Goal: Obtain resource: Download file/media

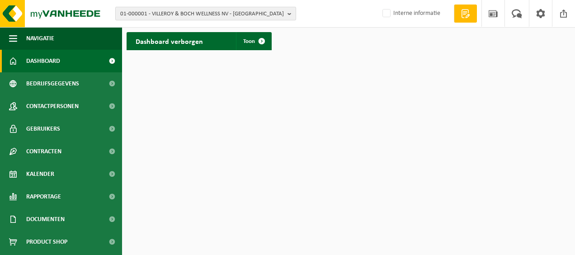
click at [292, 15] on b "button" at bounding box center [291, 13] width 8 height 13
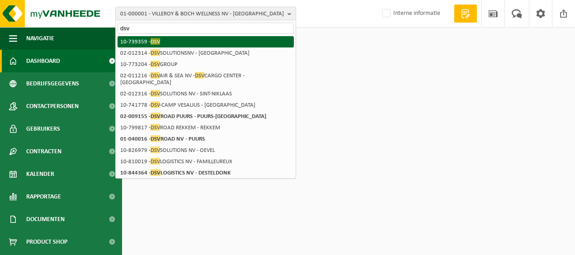
type input "dsv"
click at [154, 41] on span "DSV" at bounding box center [154, 41] width 9 height 7
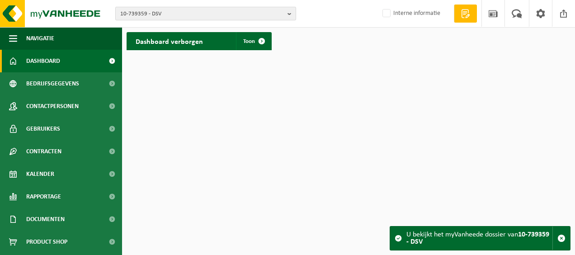
click at [289, 15] on b "button" at bounding box center [291, 13] width 8 height 13
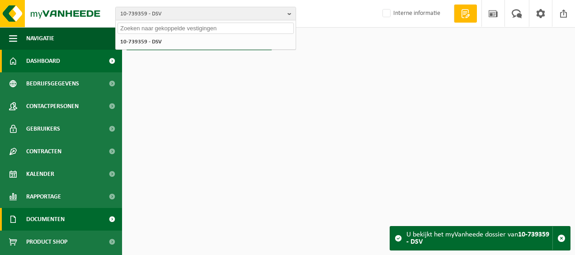
click at [34, 223] on span "Documenten" at bounding box center [45, 219] width 38 height 23
click at [105, 219] on span at bounding box center [112, 219] width 20 height 23
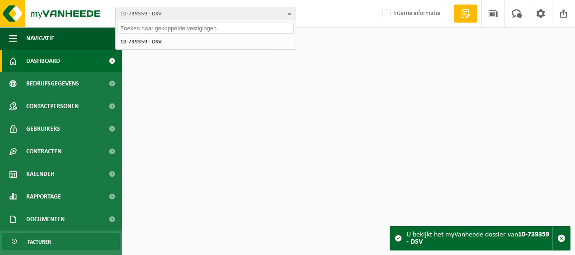
click at [50, 241] on span "Facturen" at bounding box center [40, 241] width 24 height 17
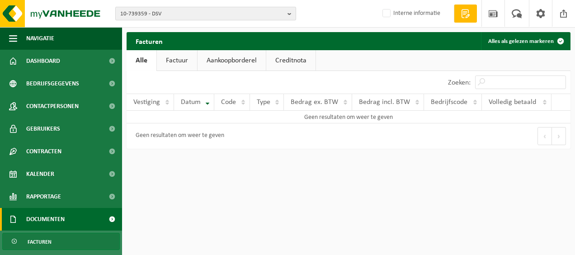
click at [290, 13] on b "button" at bounding box center [291, 13] width 8 height 13
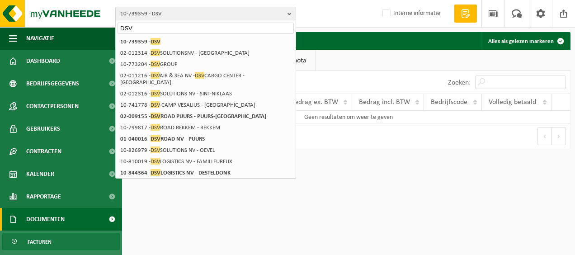
type input "DSV"
click at [297, 173] on html "10-739359 - DSV DSV 10-739359 - DSV 10-739359 - DSV 02-012314 - DSV SOLUTIONSNV…" at bounding box center [287, 127] width 575 height 255
click at [296, 173] on html "10-739359 - DSV DSV 10-739359 - DSV 10-739359 - DSV 02-012314 - DSV SOLUTIONSNV…" at bounding box center [287, 127] width 575 height 255
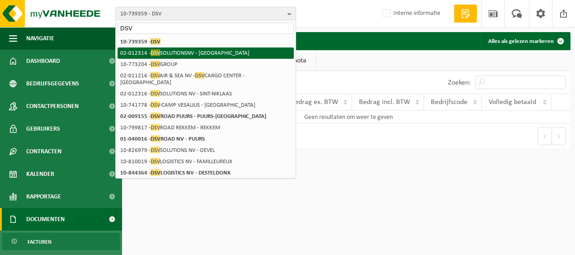
click at [192, 51] on li "02-012314 - DSV SOLUTIONSNV - GENT" at bounding box center [205, 52] width 176 height 11
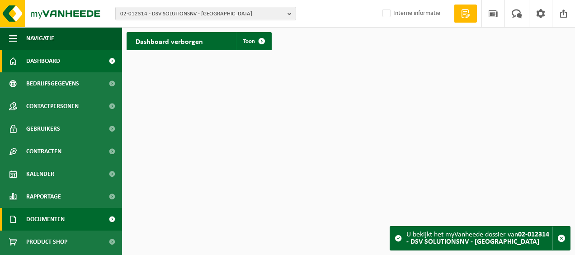
click at [104, 216] on span at bounding box center [112, 219] width 20 height 23
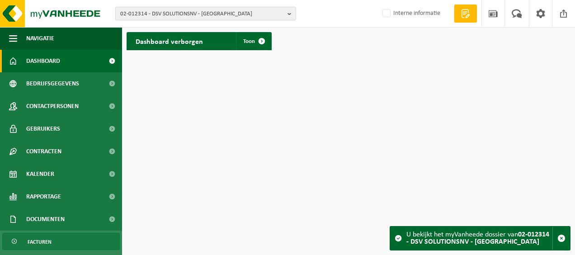
click at [39, 239] on span "Facturen" at bounding box center [40, 241] width 24 height 17
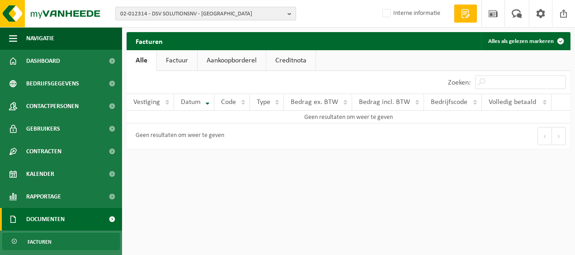
click at [289, 12] on b "button" at bounding box center [291, 13] width 8 height 13
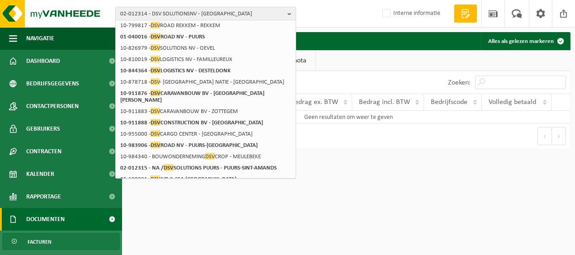
scroll to position [131, 0]
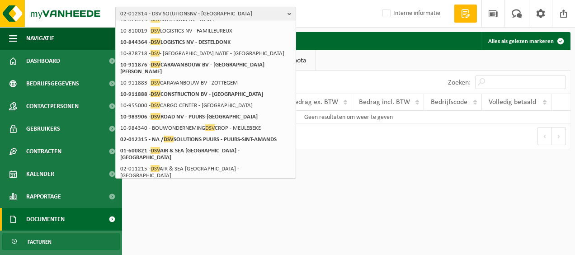
click at [291, 13] on b "button" at bounding box center [291, 13] width 8 height 13
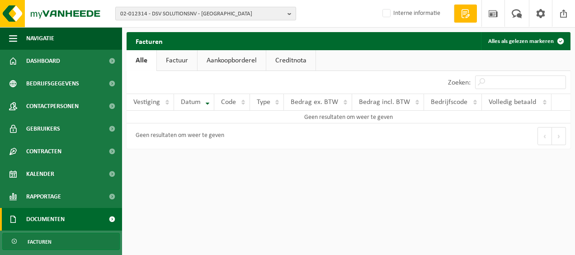
click at [209, 10] on span "02-012314 - DSV SOLUTIONSNV - [GEOGRAPHIC_DATA]" at bounding box center [202, 14] width 164 height 14
click at [209, 10] on span "02-012314 - DSV SOLUTIONSNV - GENT" at bounding box center [202, 14] width 164 height 14
click at [288, 14] on b "button" at bounding box center [291, 13] width 8 height 13
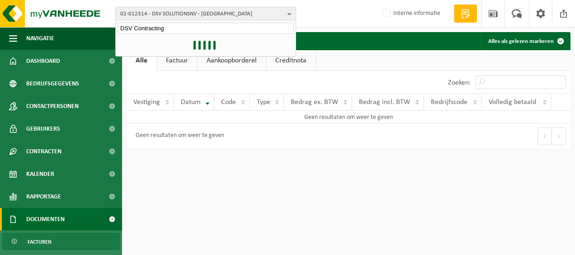
type input "DSV Contracting"
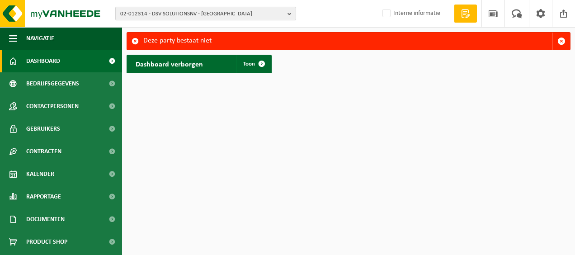
click at [289, 16] on b "button" at bounding box center [291, 13] width 8 height 13
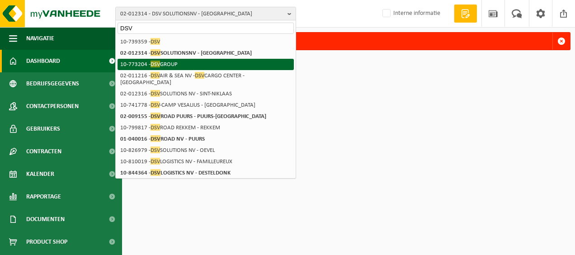
type input "DSV"
click at [166, 65] on li "10-773204 - DSV GROUP" at bounding box center [205, 64] width 176 height 11
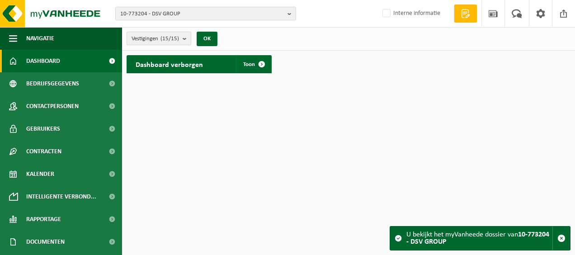
click at [185, 37] on b "submit" at bounding box center [187, 38] width 8 height 13
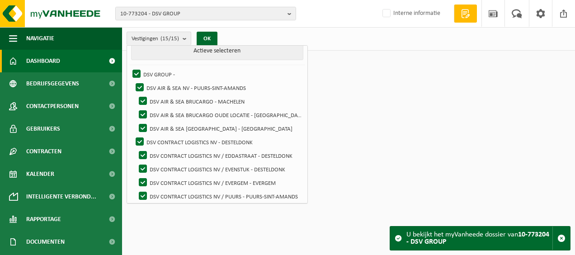
scroll to position [36, 0]
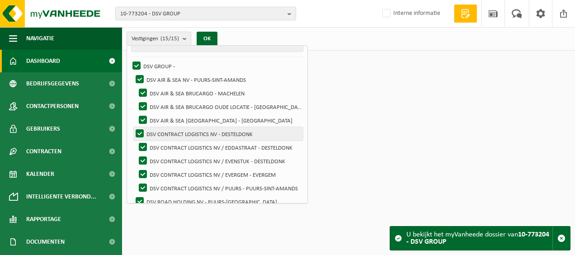
click at [183, 131] on label "DSV CONTRACT LOGISTICS NV - DESTELDONK" at bounding box center [218, 134] width 169 height 14
click at [132, 127] on input "DSV CONTRACT LOGISTICS NV - DESTELDONK" at bounding box center [132, 126] width 0 height 0
checkbox input "false"
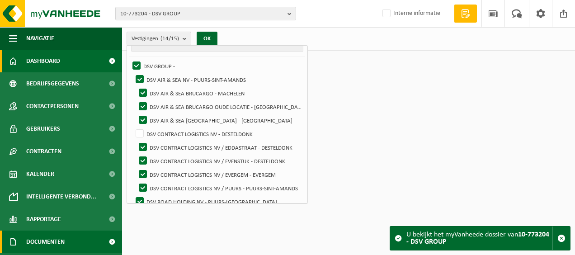
click at [103, 239] on span at bounding box center [112, 241] width 20 height 23
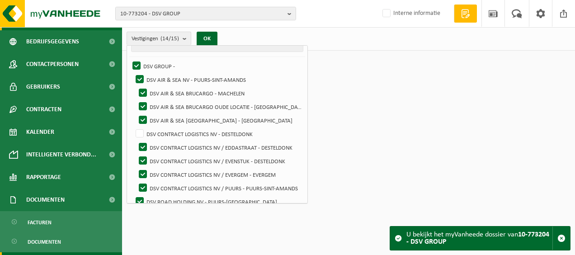
scroll to position [60, 0]
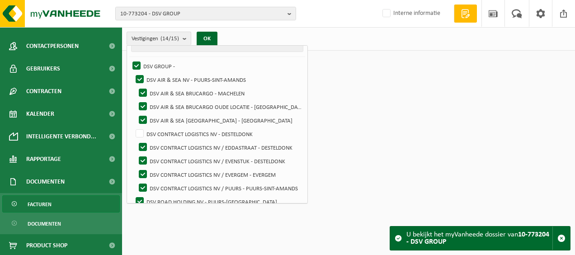
click at [44, 204] on span "Facturen" at bounding box center [40, 204] width 24 height 17
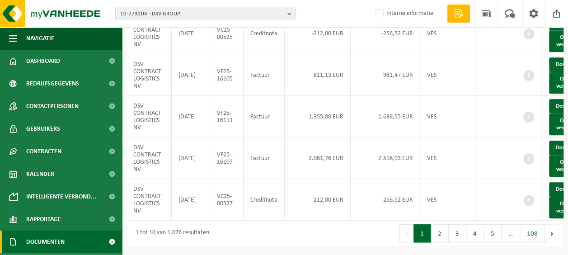
scroll to position [408, 0]
click at [440, 237] on button "2" at bounding box center [440, 233] width 18 height 18
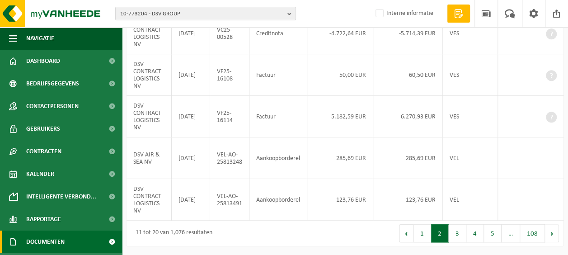
click at [462, 236] on button "3" at bounding box center [458, 233] width 18 height 18
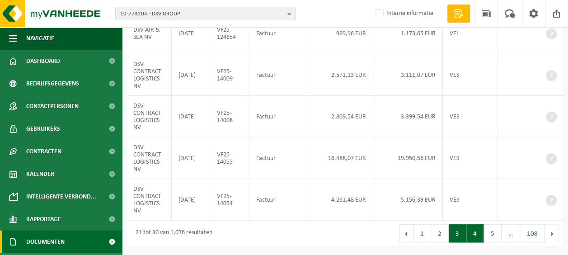
click at [476, 233] on button "4" at bounding box center [475, 233] width 18 height 18
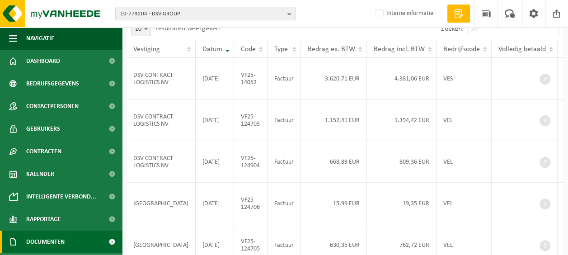
scroll to position [65, 0]
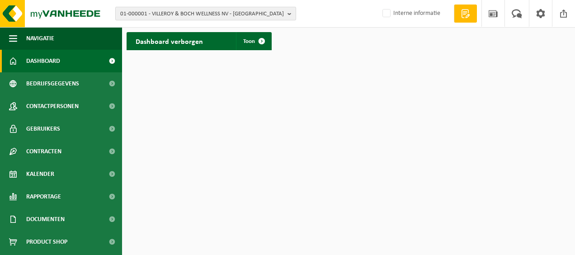
click at [262, 10] on span "01-000001 - VILLEROY & BOCH WELLNESS NV - [GEOGRAPHIC_DATA]" at bounding box center [202, 14] width 164 height 14
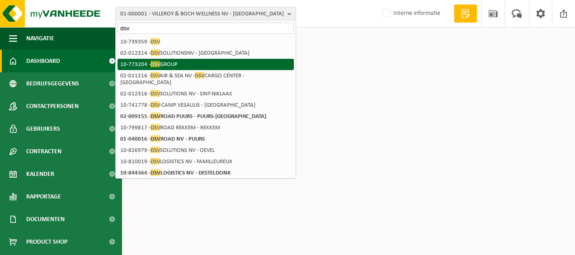
type input "dsv"
click at [156, 64] on span "DSV" at bounding box center [154, 64] width 9 height 7
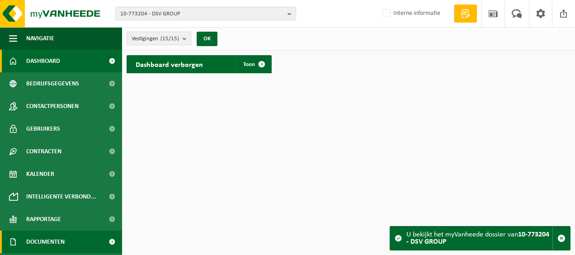
click at [57, 240] on span "Documenten" at bounding box center [45, 241] width 38 height 23
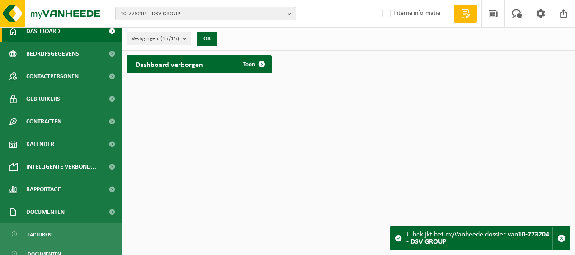
scroll to position [36, 0]
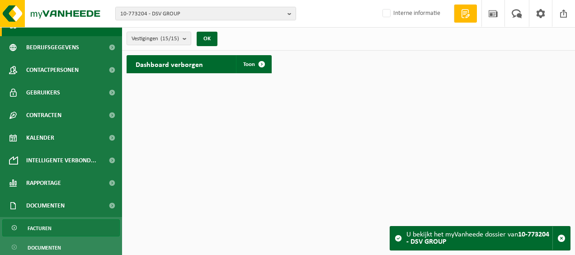
click at [49, 228] on span "Facturen" at bounding box center [40, 228] width 24 height 17
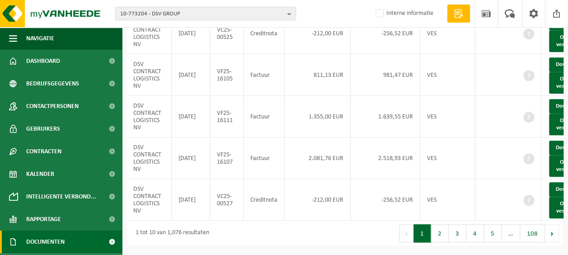
scroll to position [408, 0]
click at [461, 234] on button "3" at bounding box center [458, 233] width 18 height 18
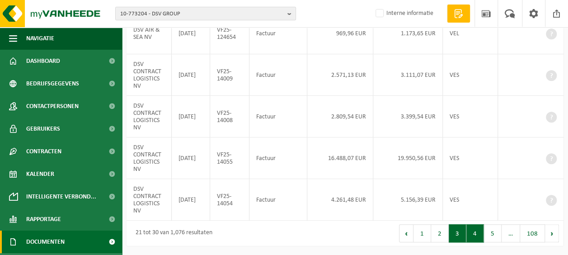
click at [477, 233] on button "4" at bounding box center [475, 233] width 18 height 18
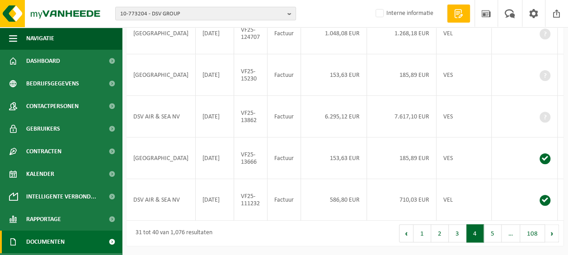
click at [492, 230] on button "5" at bounding box center [493, 233] width 18 height 18
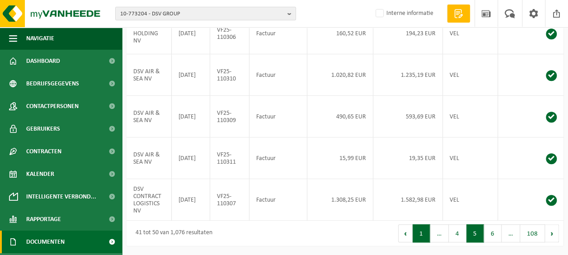
click at [423, 235] on button "1" at bounding box center [421, 233] width 18 height 18
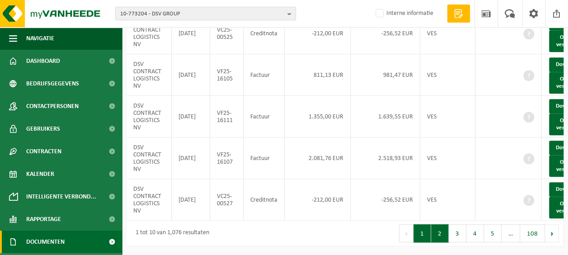
click at [445, 234] on button "2" at bounding box center [440, 233] width 18 height 18
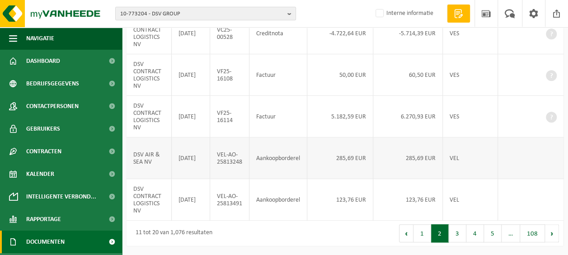
click at [456, 147] on td "VEL" at bounding box center [470, 158] width 55 height 42
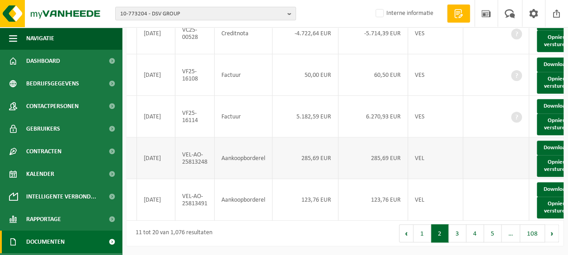
scroll to position [0, 36]
click at [546, 141] on link "Download" at bounding box center [557, 148] width 44 height 14
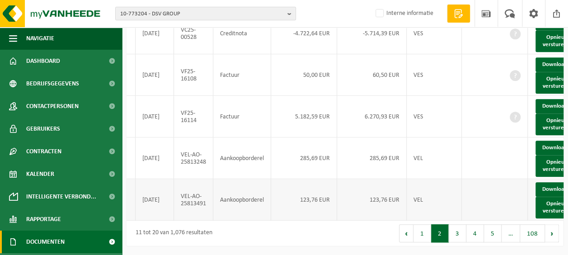
click at [429, 187] on td "VEL" at bounding box center [434, 200] width 55 height 42
click at [542, 182] on link "Download" at bounding box center [557, 189] width 44 height 14
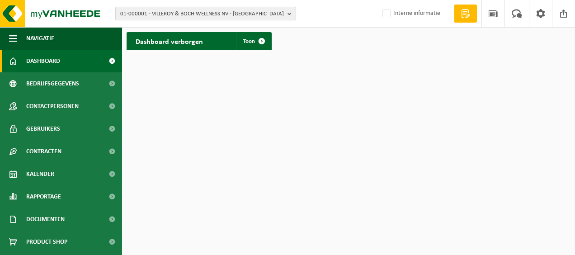
click at [289, 14] on b "button" at bounding box center [291, 13] width 8 height 13
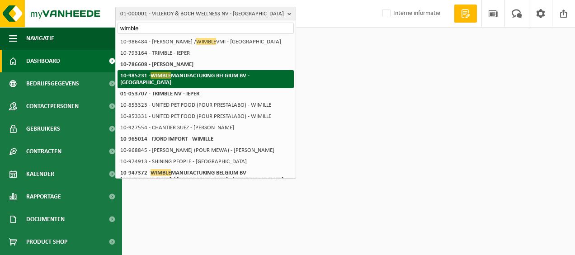
type input "wimble"
click at [238, 73] on strong "10-985231 - WIMBLE MANUFACTURING BELGIUM BV - MECHELEN" at bounding box center [184, 79] width 129 height 14
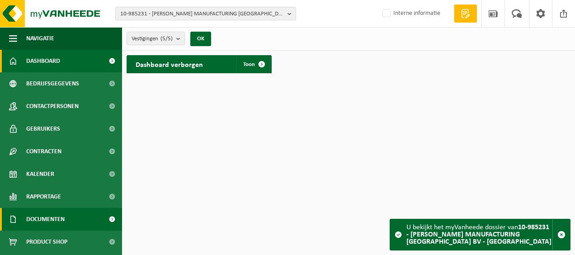
click at [103, 220] on span at bounding box center [112, 219] width 20 height 23
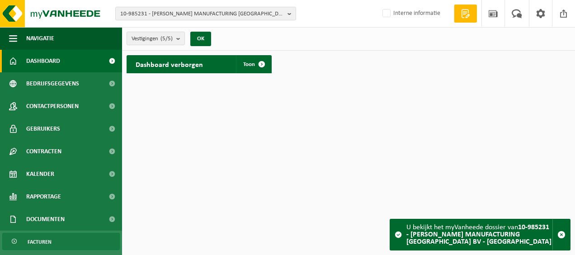
click at [37, 239] on span "Facturen" at bounding box center [40, 241] width 24 height 17
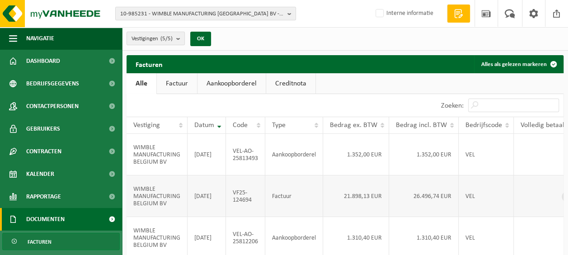
click at [470, 206] on td "VEL" at bounding box center [486, 196] width 55 height 42
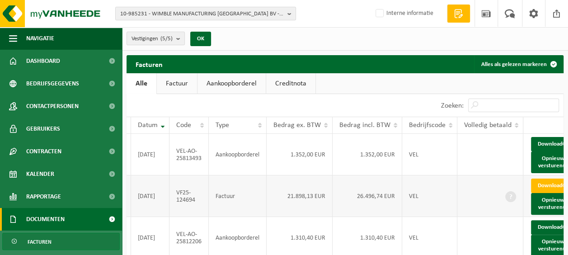
scroll to position [0, 70]
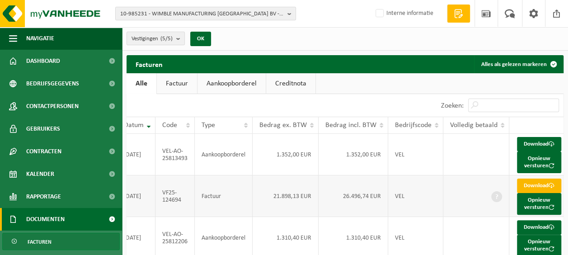
click at [531, 189] on link "Download" at bounding box center [539, 185] width 44 height 14
click at [404, 156] on td "VEL" at bounding box center [415, 155] width 55 height 42
click at [532, 141] on link "Download" at bounding box center [539, 144] width 44 height 14
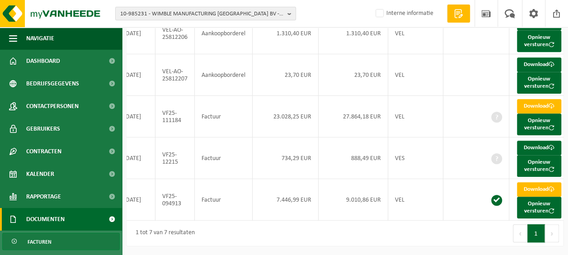
scroll to position [200, 0]
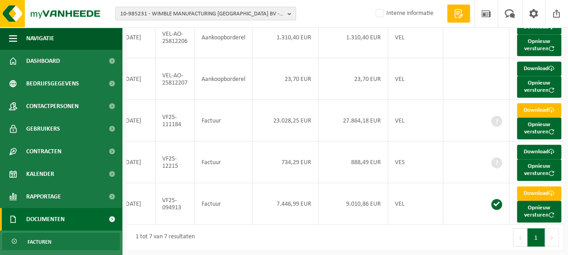
click at [291, 13] on b "button" at bounding box center [291, 13] width 8 height 13
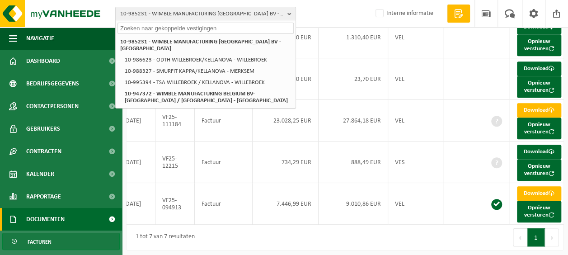
click at [183, 26] on input "text" at bounding box center [205, 28] width 176 height 11
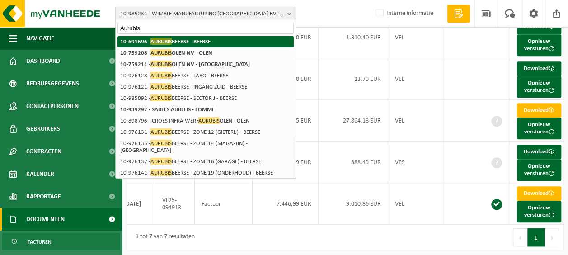
type input "Aurubis"
click at [186, 38] on strong "10-691696 - AURUBIS BEERSE - BEERSE" at bounding box center [165, 41] width 90 height 7
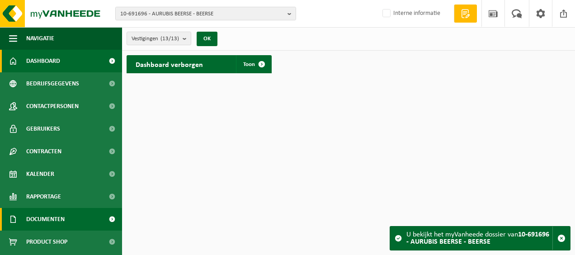
click at [30, 217] on span "Documenten" at bounding box center [45, 219] width 38 height 23
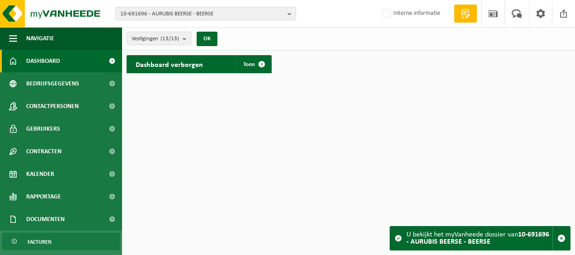
click at [40, 239] on span "Facturen" at bounding box center [40, 241] width 24 height 17
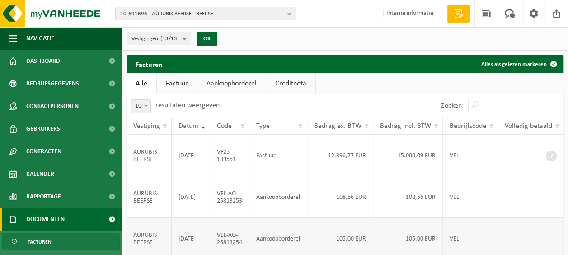
click at [538, 242] on td at bounding box center [531, 239] width 66 height 42
click at [528, 155] on td at bounding box center [531, 156] width 66 height 42
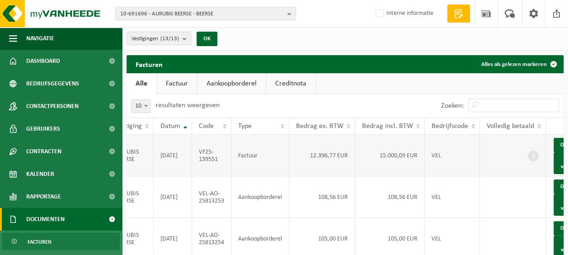
scroll to position [0, 36]
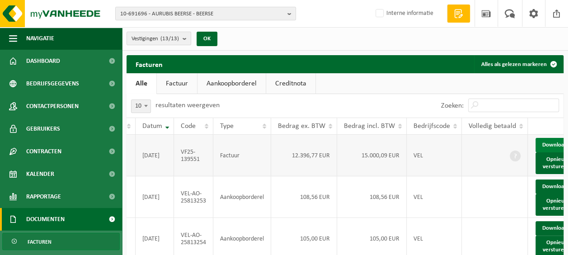
click at [545, 145] on link "Download" at bounding box center [557, 145] width 44 height 14
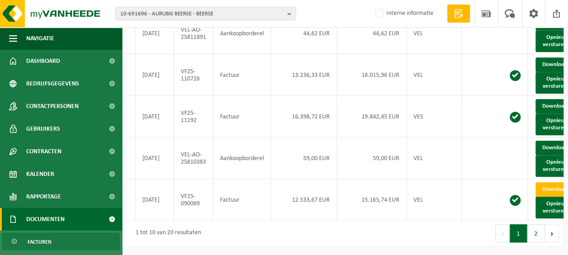
scroll to position [408, 0]
click at [540, 236] on button "2" at bounding box center [536, 233] width 18 height 18
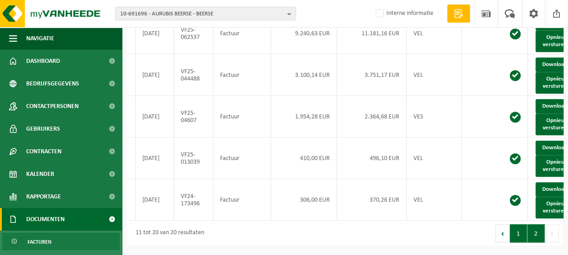
click at [515, 232] on button "1" at bounding box center [519, 233] width 18 height 18
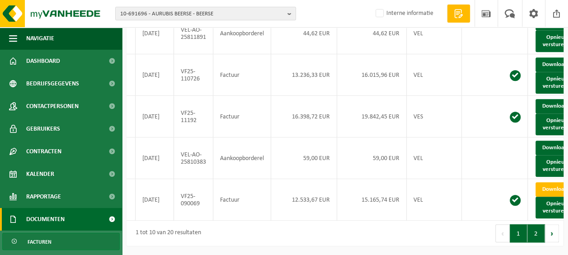
click at [536, 235] on button "2" at bounding box center [536, 233] width 18 height 18
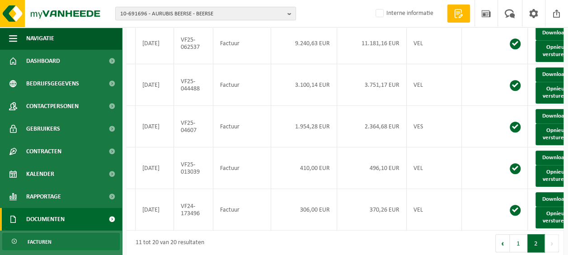
scroll to position [325, 0]
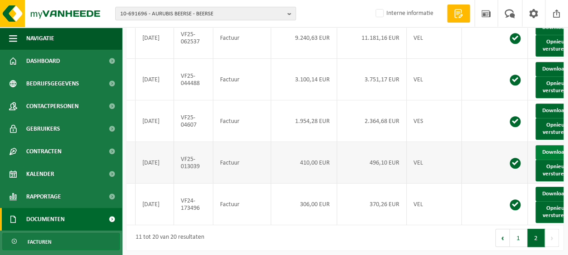
click at [548, 159] on link "Download" at bounding box center [557, 152] width 44 height 14
click at [291, 14] on b "button" at bounding box center [291, 13] width 8 height 13
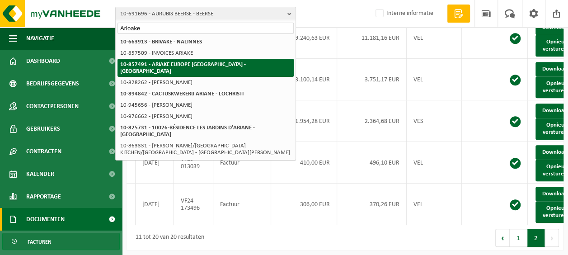
type input "Arioake"
click at [166, 64] on strong "10-857491 - ARIAKE EUROPE NV - MAASMECHELEN" at bounding box center [183, 67] width 126 height 13
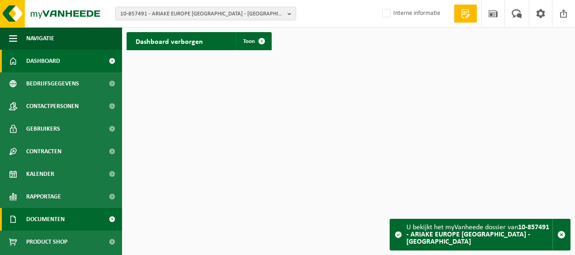
click at [108, 219] on span at bounding box center [112, 219] width 20 height 23
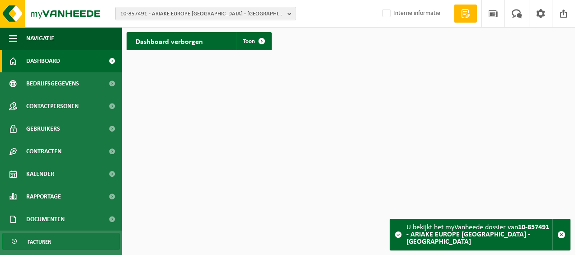
click at [41, 239] on span "Facturen" at bounding box center [40, 241] width 24 height 17
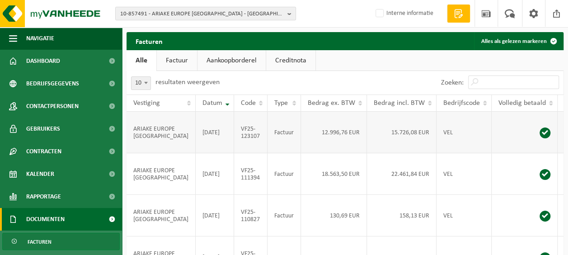
click at [497, 195] on td at bounding box center [525, 174] width 66 height 42
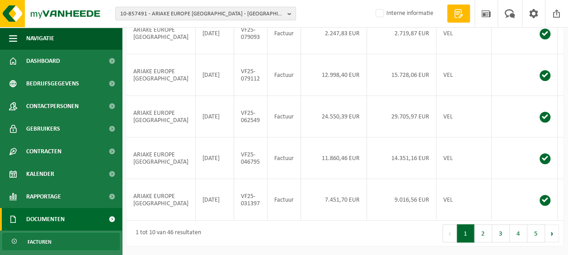
scroll to position [385, 0]
click at [486, 235] on button "2" at bounding box center [483, 233] width 18 height 18
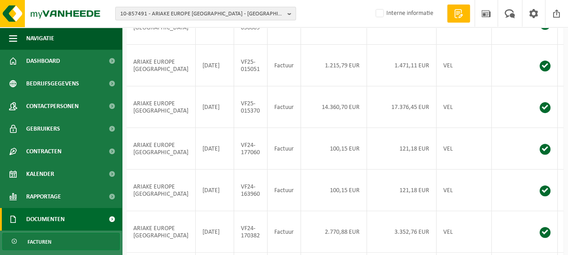
scroll to position [114, 0]
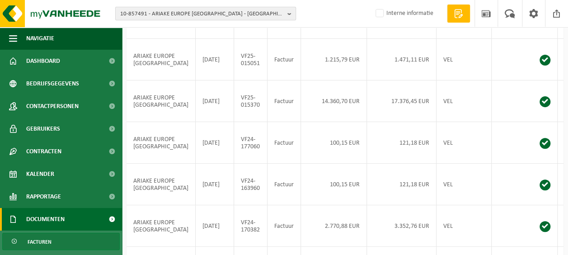
click at [289, 15] on b "button" at bounding box center [291, 13] width 8 height 13
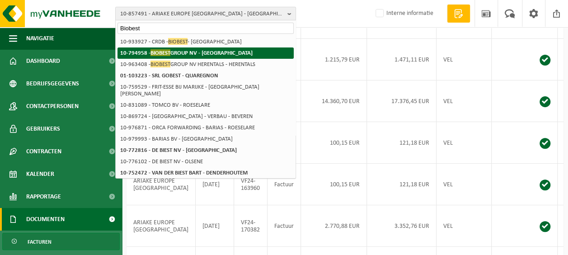
type input "Biobest"
click at [209, 56] on strong "10-794958 - BIOBEST GROUP NV - WESTERLO" at bounding box center [186, 52] width 132 height 7
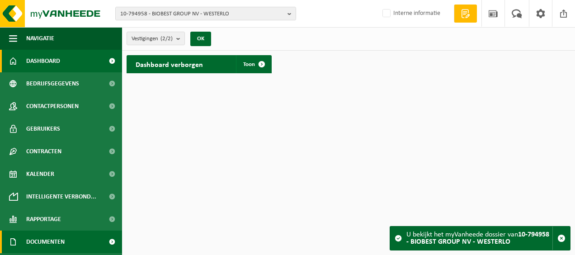
click at [103, 240] on span at bounding box center [112, 241] width 20 height 23
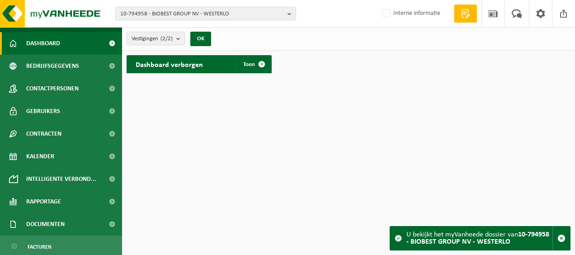
scroll to position [18, 0]
click at [42, 243] on span "Facturen" at bounding box center [40, 246] width 24 height 17
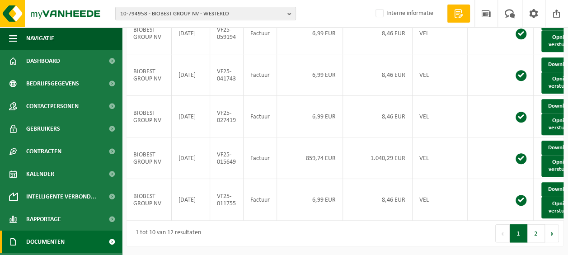
scroll to position [408, 0]
click at [291, 15] on b "button" at bounding box center [291, 13] width 8 height 13
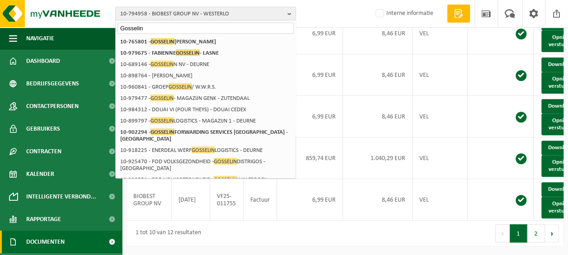
type input "Gosselin"
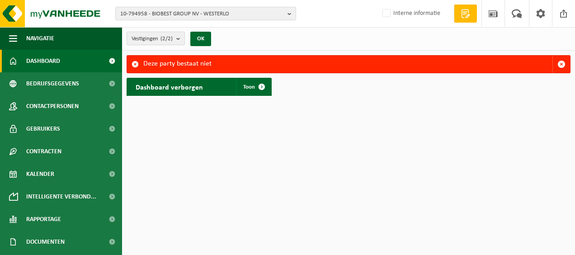
click at [179, 38] on b "submit" at bounding box center [180, 38] width 8 height 13
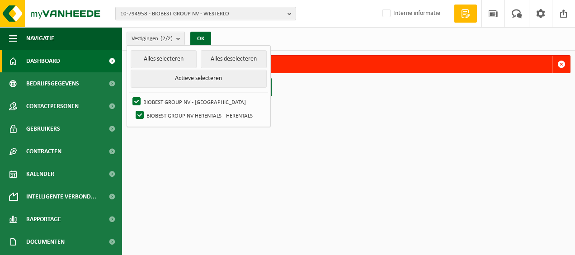
click at [290, 12] on b "button" at bounding box center [291, 13] width 8 height 13
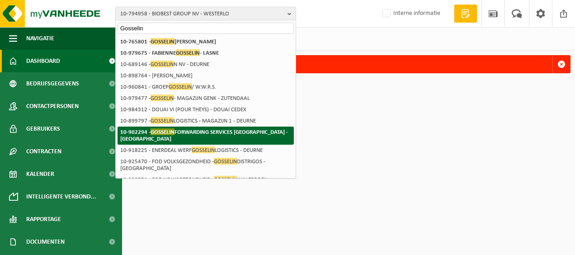
type input "Gosselin"
click at [166, 131] on span "GOSSELIN" at bounding box center [162, 131] width 24 height 7
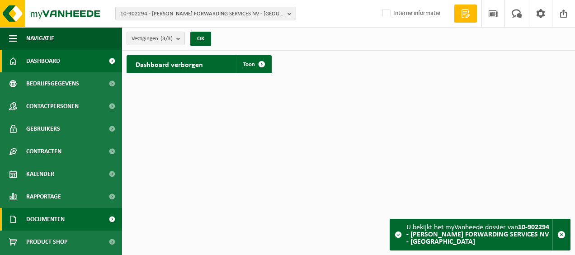
click at [104, 218] on span at bounding box center [112, 219] width 20 height 23
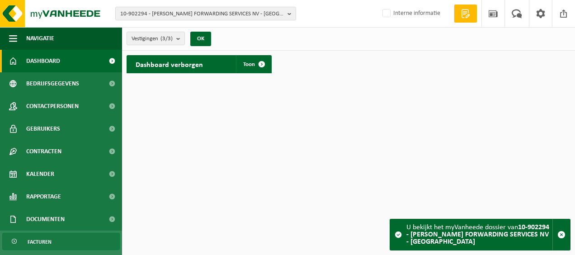
click at [42, 241] on span "Facturen" at bounding box center [40, 241] width 24 height 17
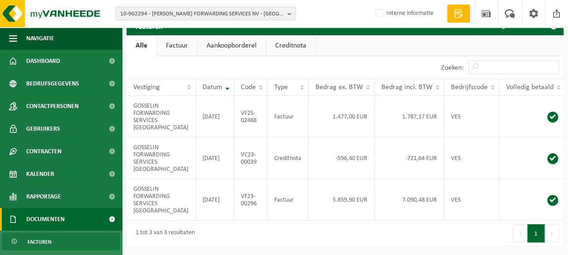
scroll to position [66, 0]
click at [289, 15] on b "button" at bounding box center [291, 13] width 8 height 13
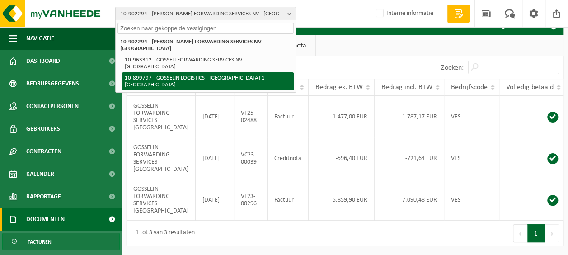
click at [187, 72] on li "10-899797 - GOSSELIN LOGISTICS - [GEOGRAPHIC_DATA] 1 - [GEOGRAPHIC_DATA]" at bounding box center [208, 81] width 172 height 18
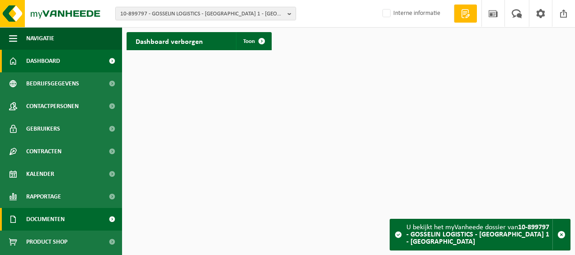
click at [106, 219] on span at bounding box center [112, 219] width 20 height 23
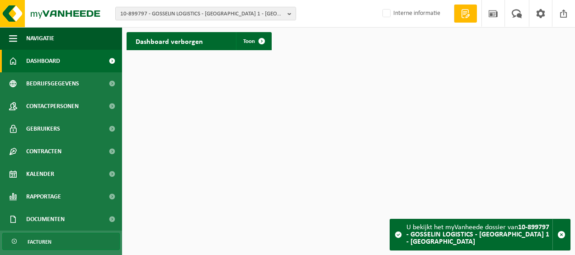
click at [48, 242] on span "Facturen" at bounding box center [40, 241] width 24 height 17
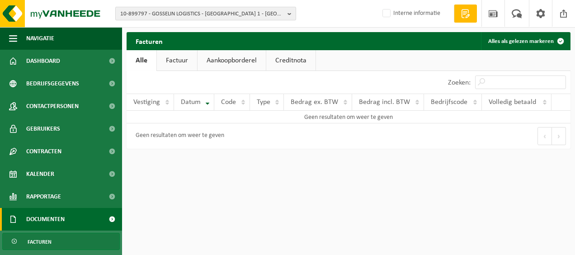
click at [292, 11] on b "button" at bounding box center [291, 13] width 8 height 13
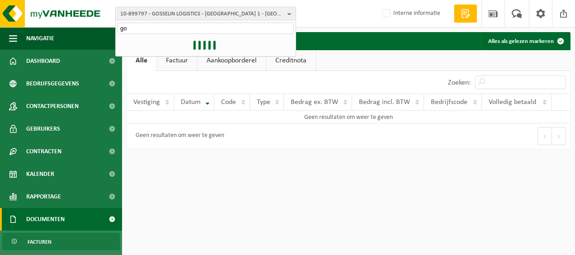
type input "g"
type input "w"
type input "gosselin zutendaal"
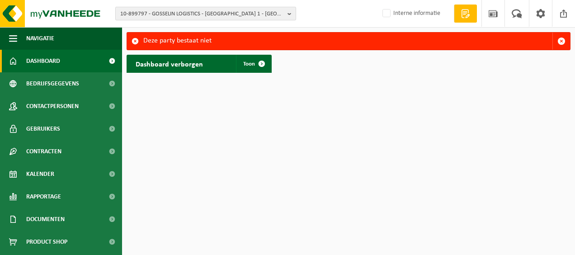
click at [292, 15] on b "button" at bounding box center [291, 13] width 8 height 13
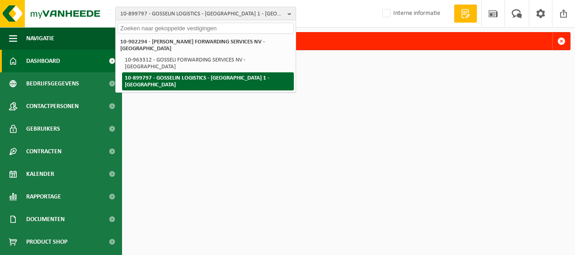
click at [226, 72] on li "10-899797 - GOSSELIN LOGISTICS - [GEOGRAPHIC_DATA] 1 - [GEOGRAPHIC_DATA]" at bounding box center [208, 81] width 172 height 18
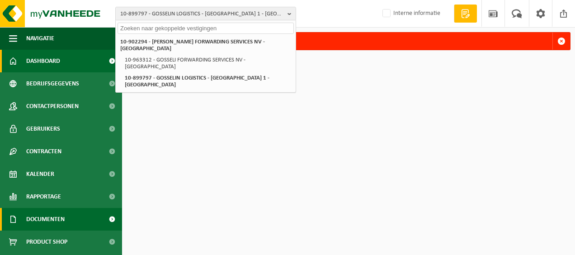
click at [107, 220] on span at bounding box center [112, 219] width 20 height 23
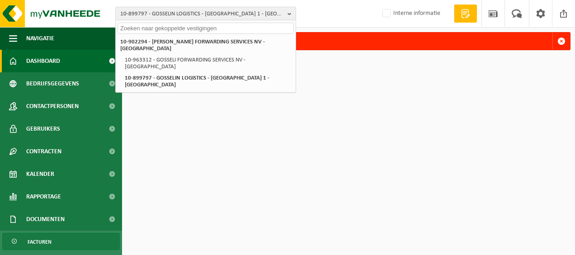
click at [37, 243] on span "Facturen" at bounding box center [40, 241] width 24 height 17
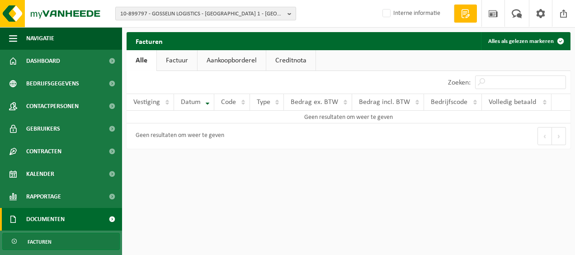
click at [289, 14] on b "button" at bounding box center [291, 13] width 8 height 13
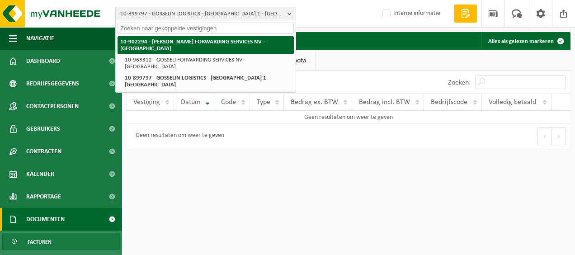
click at [212, 41] on strong "10-902294 - [PERSON_NAME] FORWARDING SERVICES NV - [GEOGRAPHIC_DATA]" at bounding box center [192, 45] width 145 height 13
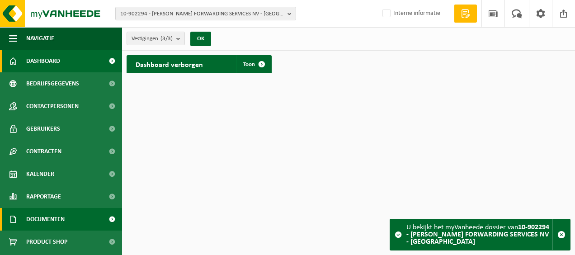
click at [103, 217] on span at bounding box center [112, 219] width 20 height 23
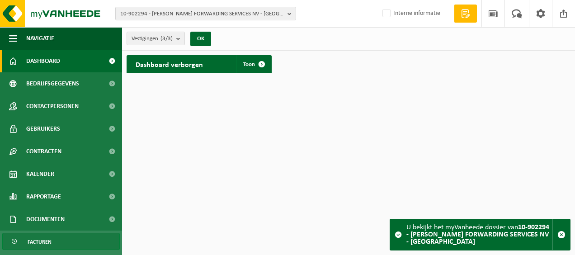
click at [39, 241] on span "Facturen" at bounding box center [40, 241] width 24 height 17
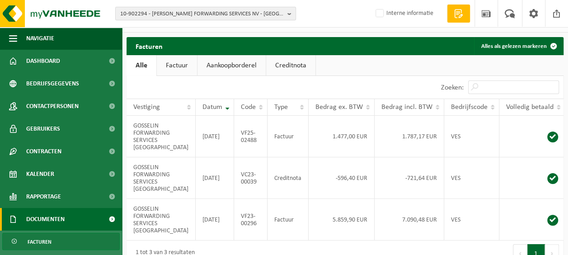
scroll to position [66, 0]
